Goal: Use online tool/utility: Utilize a website feature to perform a specific function

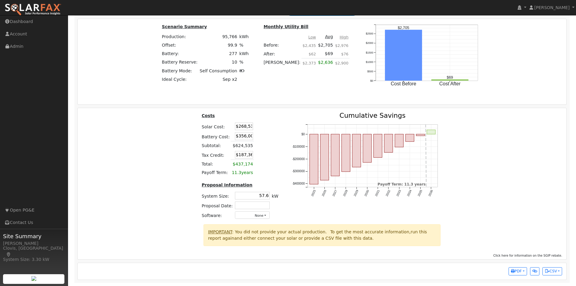
scroll to position [0, 1]
drag, startPoint x: 231, startPoint y: 126, endPoint x: 319, endPoint y: 126, distance: 87.4
click at [319, 126] on div "Costs Solar Cost: $268,535 Battery Cost: $356,000 Subtotal: $624,535 Tax Credit…" at bounding box center [322, 168] width 493 height 112
type input "$314,008"
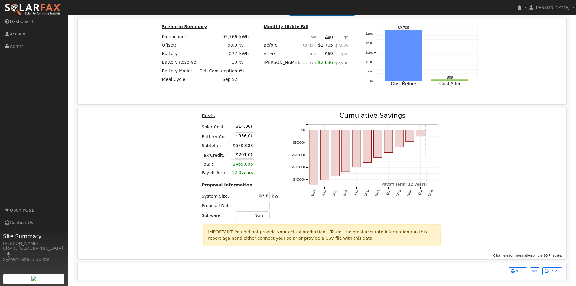
click at [286, 134] on div "2025 2026 2027 2028 2029 2030 2031 2032 2033 2034 2035 2036 -$400000 -$300000 -…" at bounding box center [368, 168] width 164 height 112
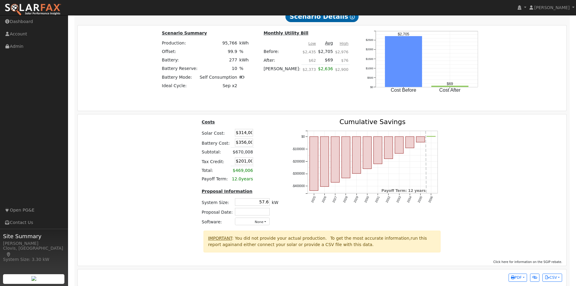
scroll to position [597, 0]
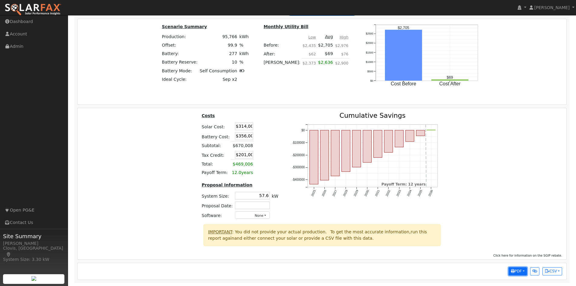
click at [525, 271] on button "PDF" at bounding box center [518, 271] width 18 height 8
click at [495, 192] on link "Selected Scenario" at bounding box center [502, 189] width 50 height 8
drag, startPoint x: 231, startPoint y: 157, endPoint x: 256, endPoint y: 159, distance: 24.6
click at [256, 159] on tr "Tax Credit: $201,002" at bounding box center [240, 155] width 79 height 10
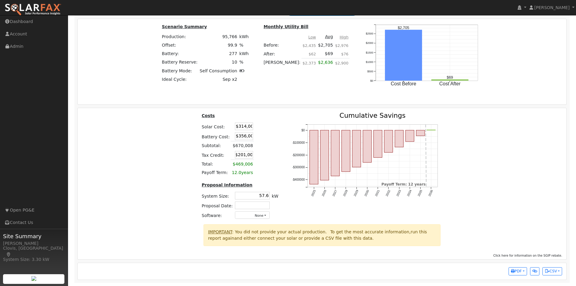
scroll to position [0, 0]
click at [257, 160] on td at bounding box center [260, 164] width 13 height 9
click at [273, 130] on table "Costs Solar Cost: $314,008 Battery Cost: $356,000 Subtotal: $670,008 Tax Credit…" at bounding box center [240, 144] width 79 height 65
drag, startPoint x: 234, startPoint y: 147, endPoint x: 245, endPoint y: 147, distance: 10.9
click at [245, 147] on td "$670,008" at bounding box center [242, 145] width 23 height 9
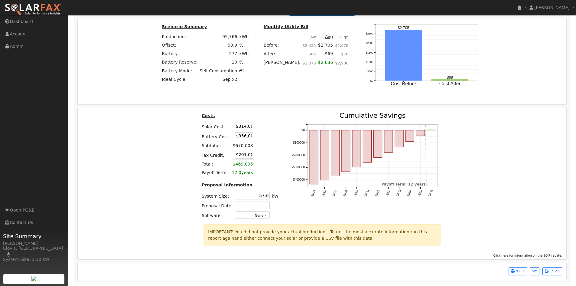
click at [254, 148] on td at bounding box center [260, 145] width 13 height 9
drag, startPoint x: 251, startPoint y: 148, endPoint x: 231, endPoint y: 146, distance: 19.7
click at [231, 146] on tr "Subtotal: $670,008" at bounding box center [240, 145] width 79 height 9
click at [249, 152] on td "$201,002" at bounding box center [242, 155] width 23 height 10
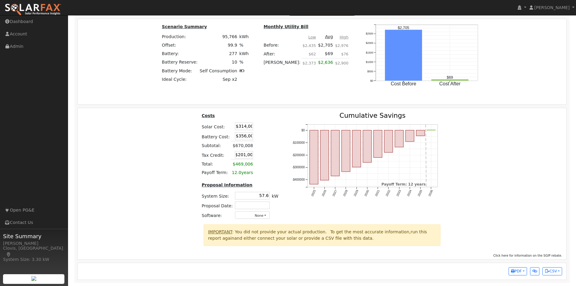
drag, startPoint x: 233, startPoint y: 155, endPoint x: 374, endPoint y: 155, distance: 140.7
click at [374, 155] on div "Costs Solar Cost: $314,008 Battery Cost: $356,000 Subtotal: $670,008 Tax Credit…" at bounding box center [322, 168] width 493 height 112
type input "$536,000"
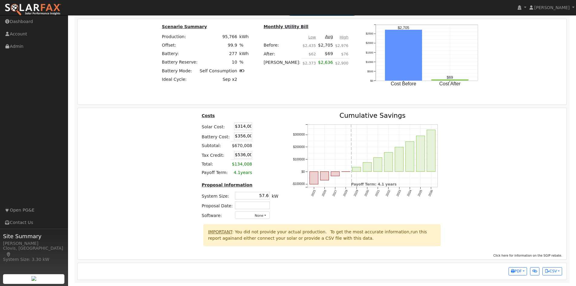
click at [534, 143] on div "Costs Solar Cost: $314,008 Battery Cost: $356,000 Subtotal: $670,008 Tax Credit…" at bounding box center [322, 168] width 493 height 112
